Goal: Task Accomplishment & Management: Manage account settings

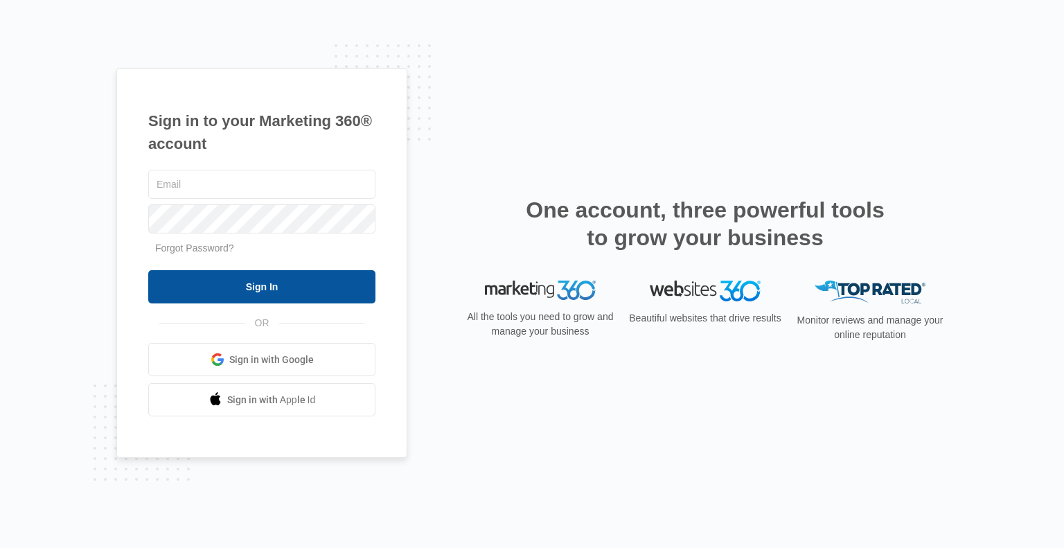
type input "[EMAIL_ADDRESS][DOMAIN_NAME]"
click at [294, 283] on input "Sign In" at bounding box center [261, 286] width 227 height 33
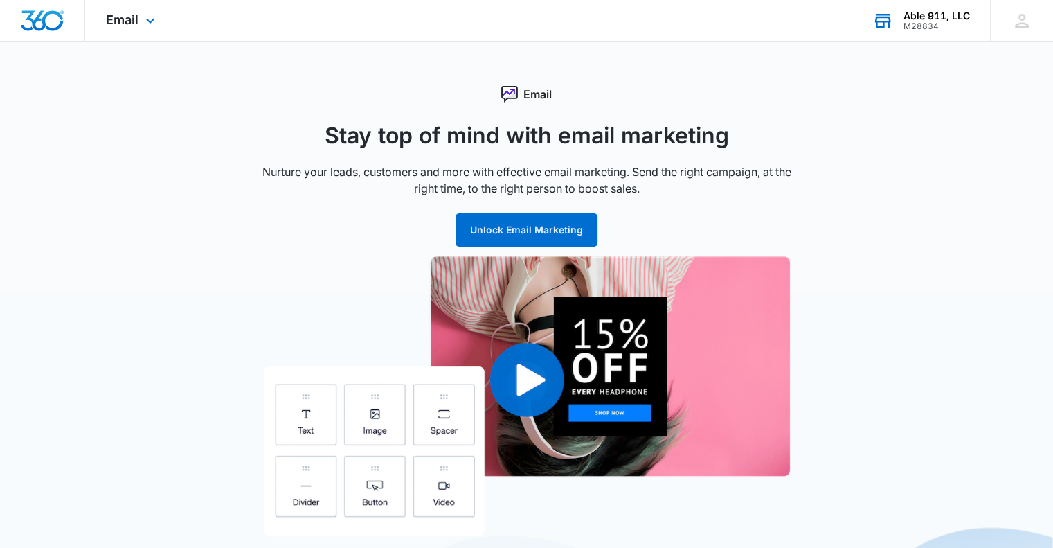
click at [943, 24] on div "M28834" at bounding box center [937, 26] width 66 height 10
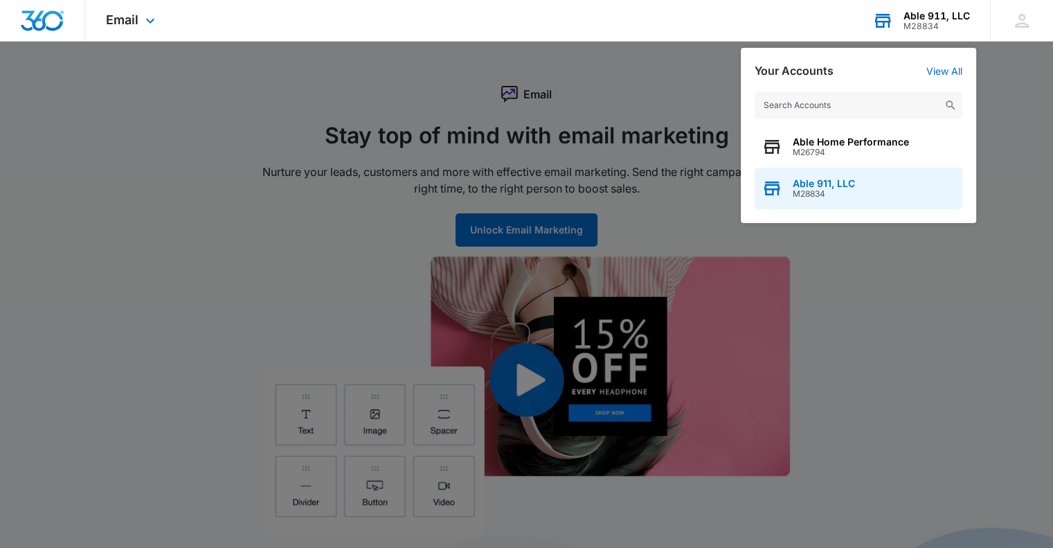
click at [843, 200] on div "Able 911, LLC M28834" at bounding box center [859, 189] width 208 height 42
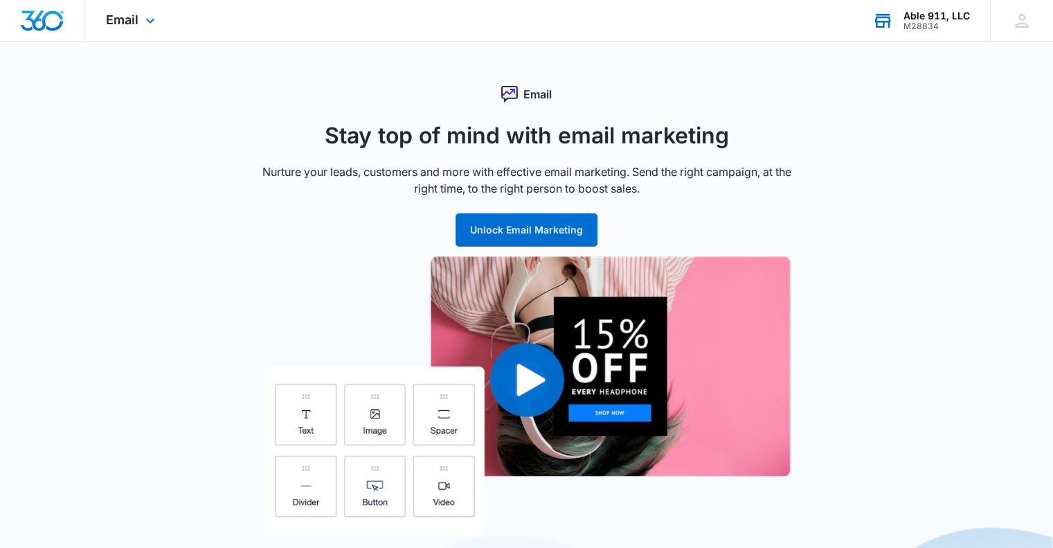
click at [925, 8] on div "Able 911, LLC M28834 Your Accounts View All" at bounding box center [921, 20] width 139 height 41
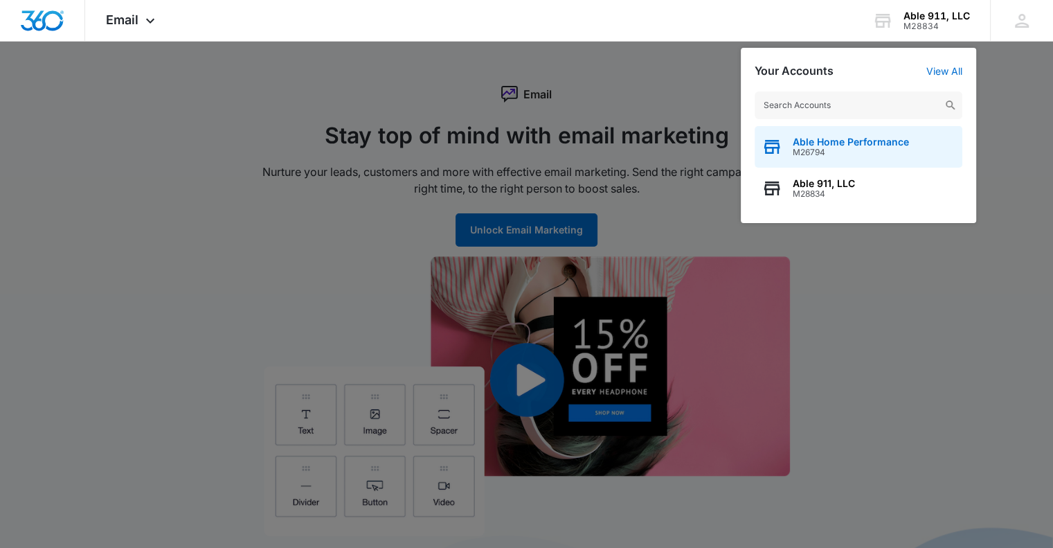
click at [848, 139] on span "Able Home Performance" at bounding box center [851, 141] width 116 height 11
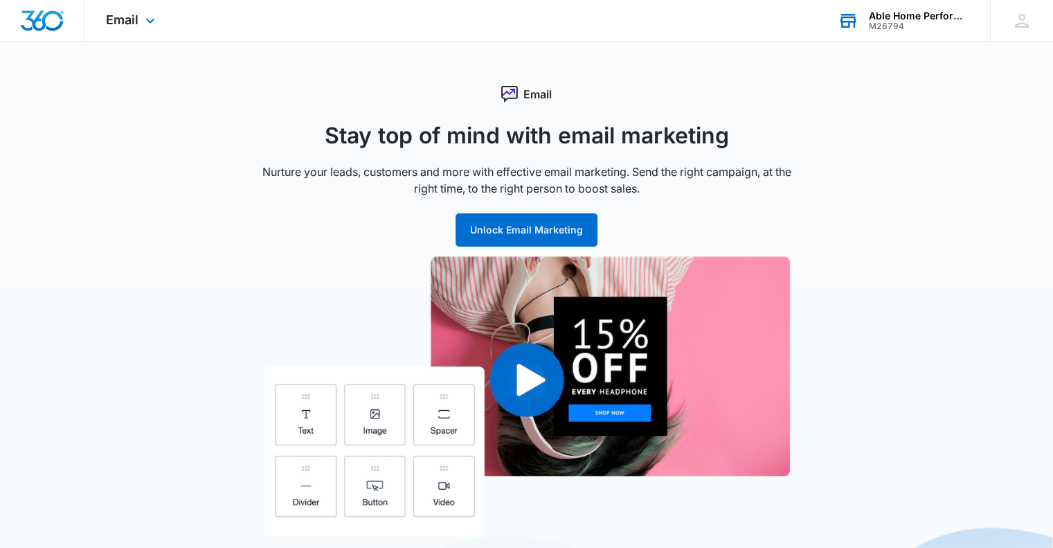
click at [930, 15] on div "Able Home Performance" at bounding box center [919, 15] width 101 height 11
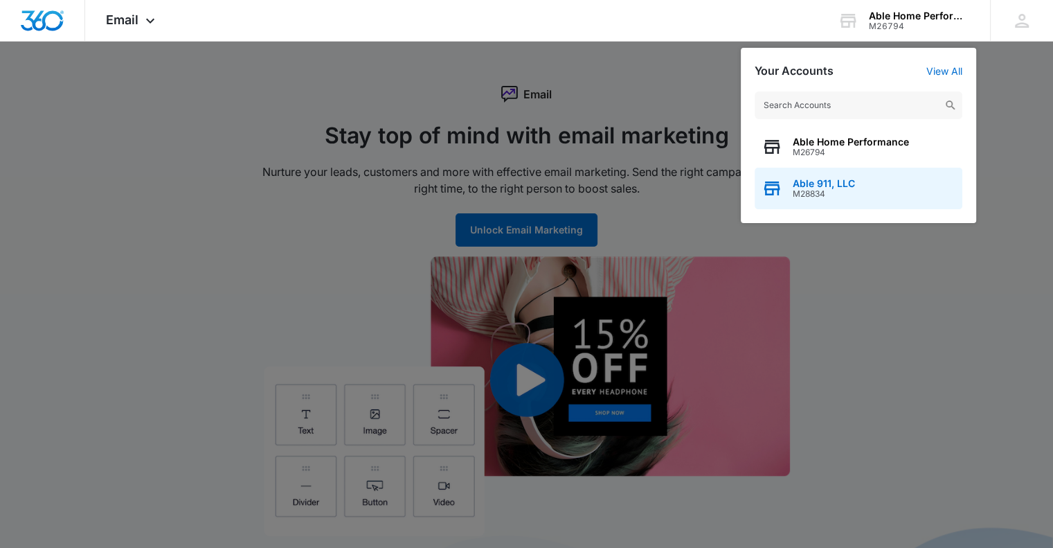
click at [811, 177] on div "Able 911, LLC M28834" at bounding box center [859, 189] width 208 height 42
